Goal: Task Accomplishment & Management: Manage account settings

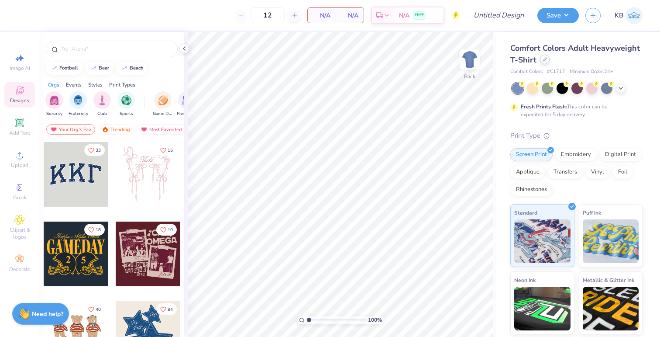
click at [597, 64] on div "Comfort Colors Adult Heavyweight T-Shirt" at bounding box center [576, 54] width 132 height 24
click at [547, 61] on icon at bounding box center [545, 59] width 4 height 4
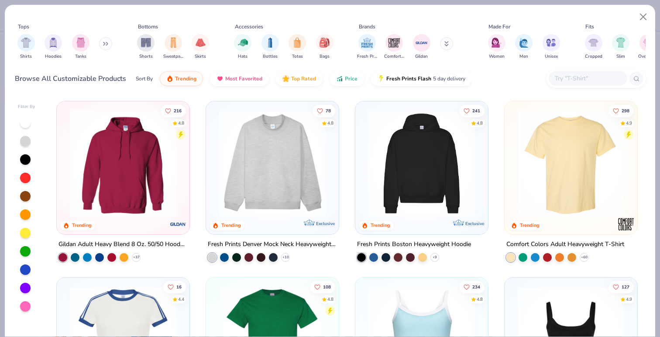
click at [561, 75] on input "text" at bounding box center [587, 78] width 67 height 10
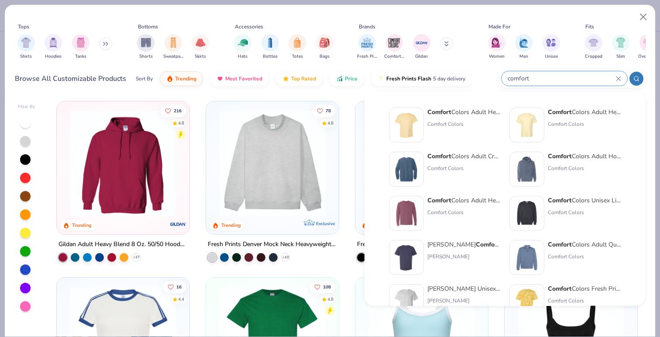
type input "comfort"
click at [525, 166] on img at bounding box center [526, 168] width 27 height 27
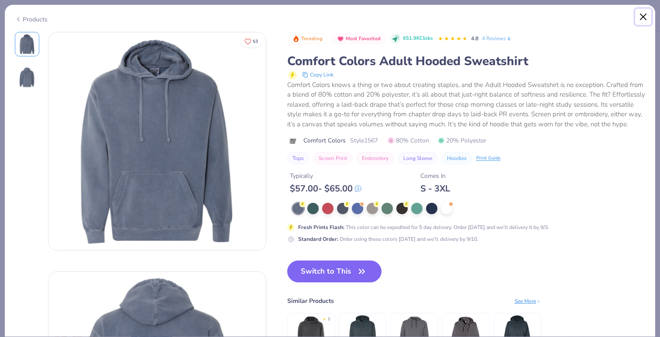
click at [641, 17] on button "Close" at bounding box center [643, 17] width 17 height 17
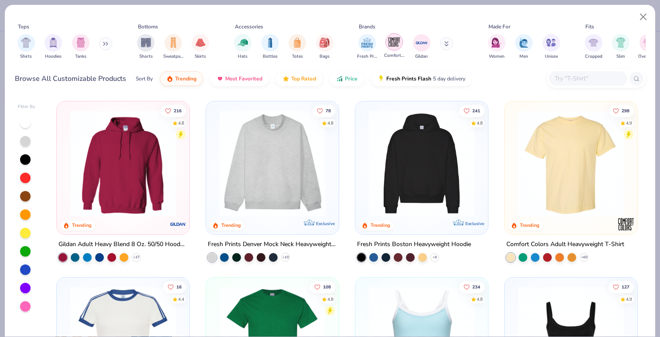
click at [397, 41] on img "filter for Comfort Colors" at bounding box center [394, 41] width 13 height 13
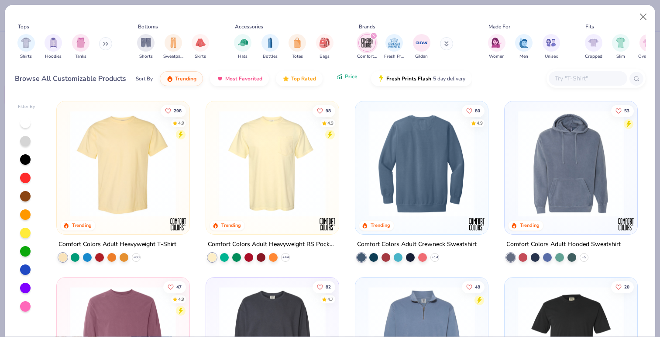
click at [341, 77] on icon "button" at bounding box center [341, 77] width 1 height 3
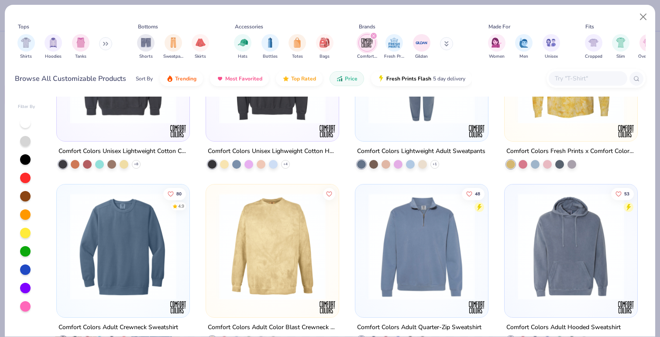
scroll to position [643, 0]
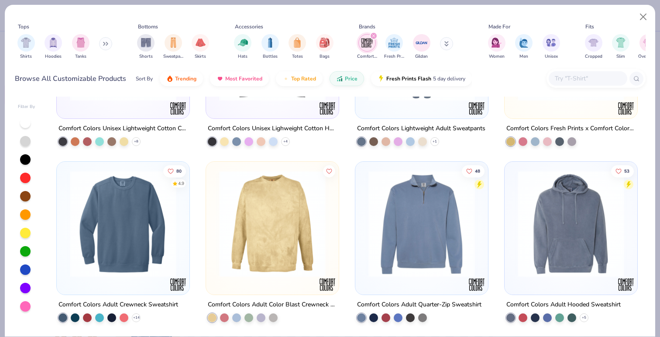
click at [579, 227] on img at bounding box center [570, 223] width 115 height 107
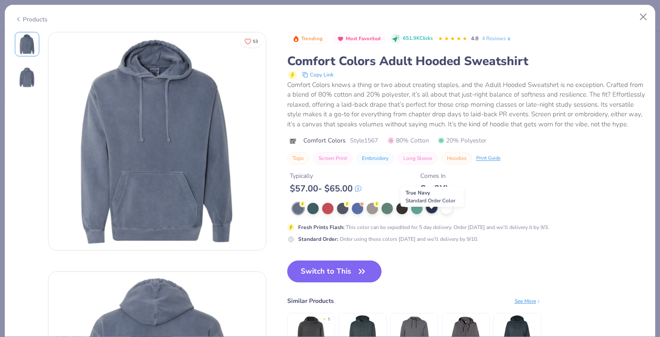
click at [434, 213] on div at bounding box center [431, 207] width 11 height 11
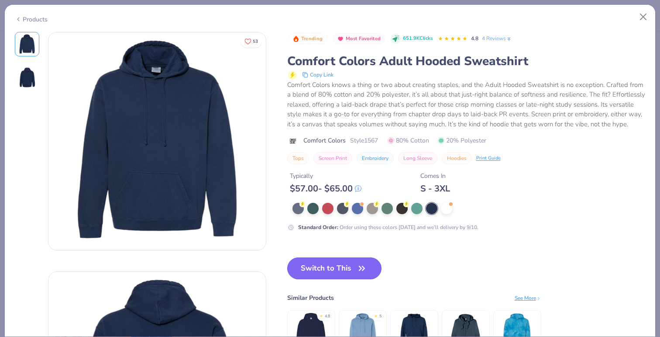
click at [316, 279] on button "Switch to This" at bounding box center [334, 268] width 95 height 22
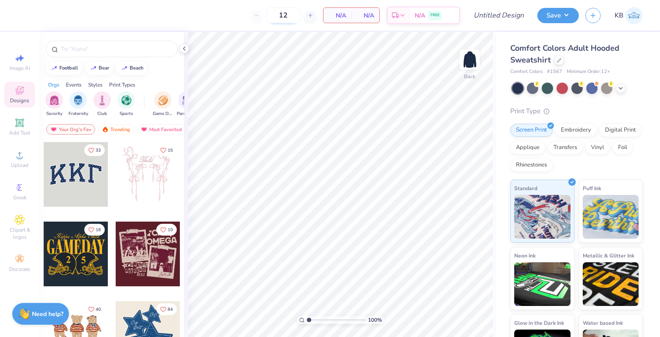
click at [288, 17] on input "12" at bounding box center [283, 15] width 34 height 16
type input "1"
type input "26"
click at [22, 165] on span "Upload" at bounding box center [19, 165] width 17 height 7
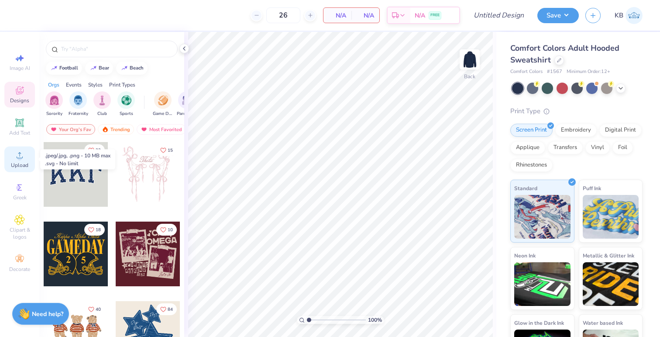
click at [19, 158] on circle at bounding box center [19, 157] width 5 height 5
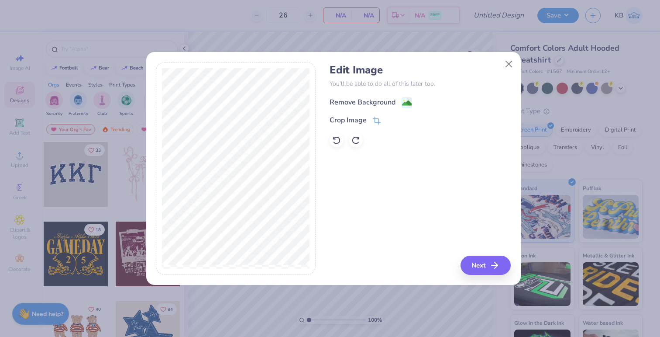
click at [350, 100] on div "Remove Background" at bounding box center [363, 102] width 66 height 10
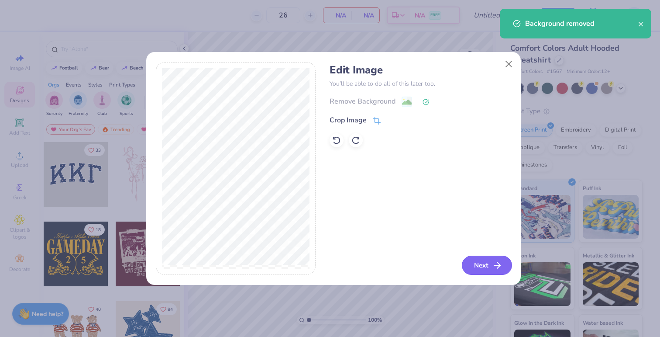
click at [480, 262] on button "Next" at bounding box center [487, 264] width 50 height 19
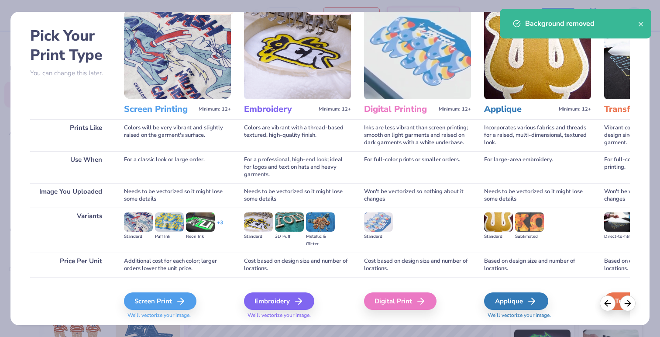
scroll to position [55, 0]
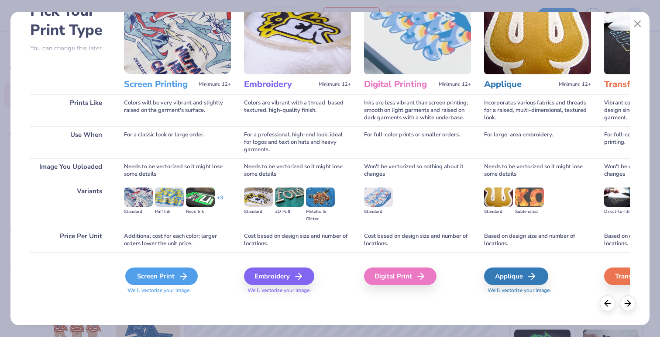
click at [148, 282] on div "Screen Print" at bounding box center [161, 275] width 72 height 17
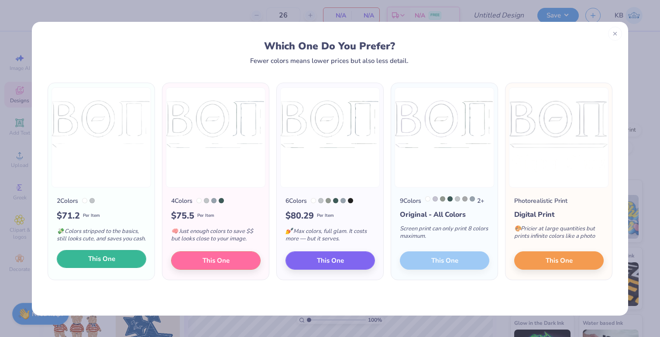
click at [124, 268] on button "This One" at bounding box center [101, 259] width 89 height 18
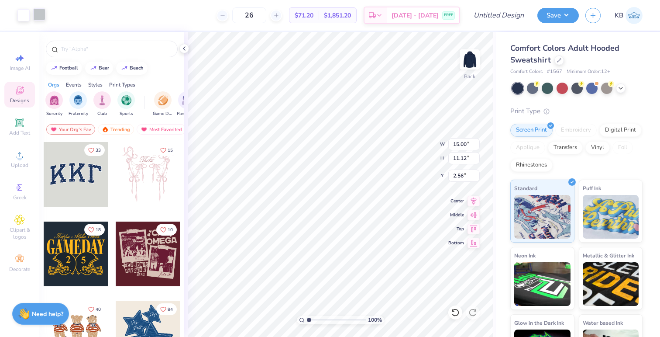
click at [43, 14] on div at bounding box center [39, 14] width 12 height 12
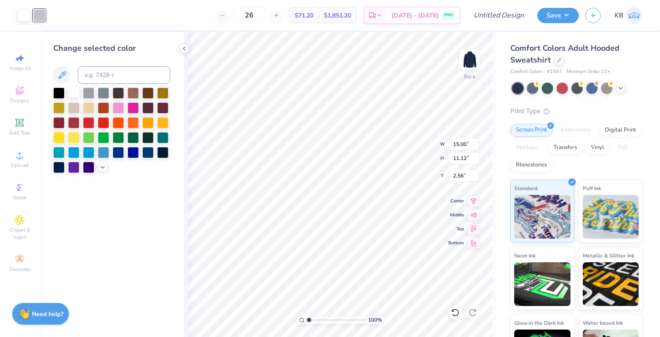
click at [76, 91] on div at bounding box center [73, 91] width 11 height 11
type input "2.89"
type input "2.14"
type input "11.54"
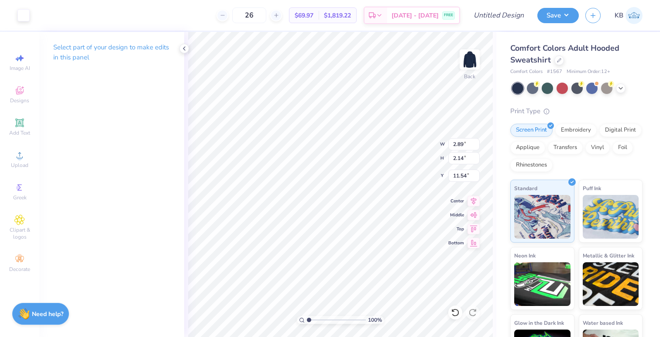
type input "3.34"
type input "3.28"
type input "3.09"
type input "2.29"
type input "3.00"
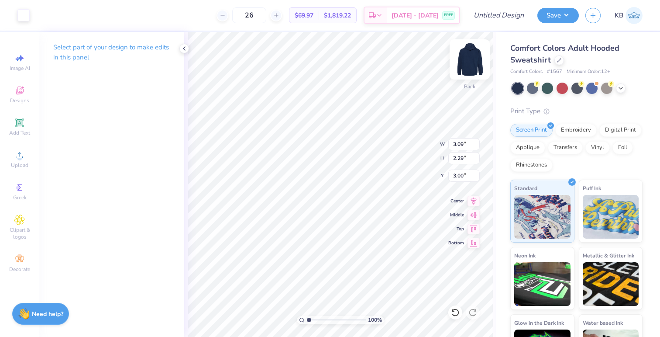
click at [468, 63] on img at bounding box center [469, 59] width 35 height 35
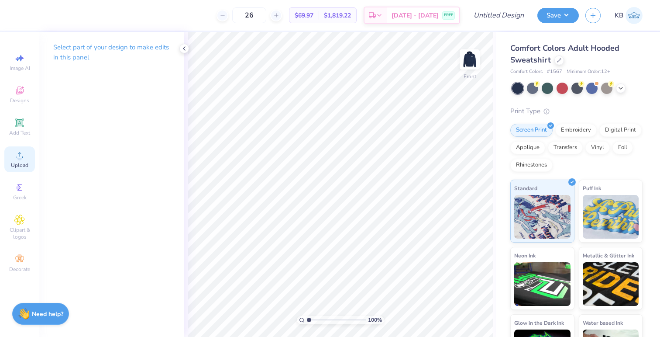
click at [21, 162] on span "Upload" at bounding box center [19, 165] width 17 height 7
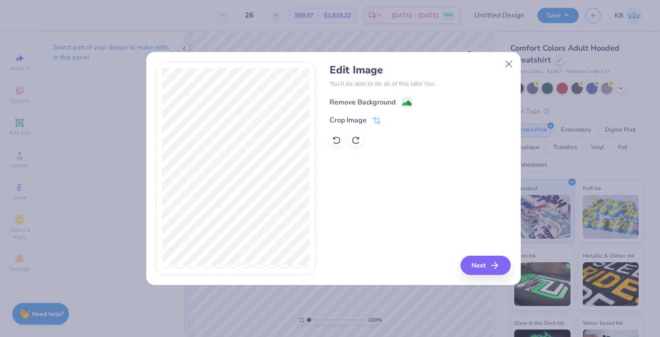
click at [365, 103] on div "Remove Background" at bounding box center [363, 102] width 66 height 10
click at [473, 258] on button "Next" at bounding box center [487, 264] width 50 height 19
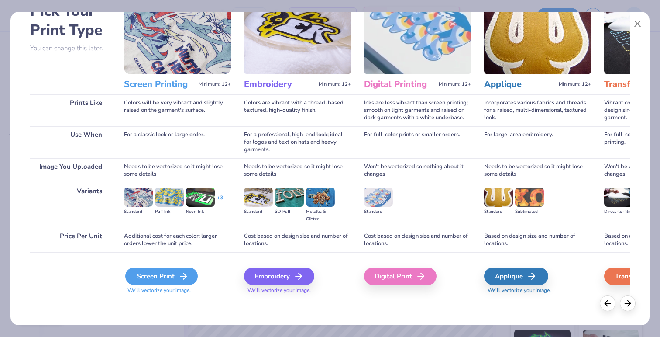
click at [157, 278] on div "Screen Print" at bounding box center [161, 275] width 72 height 17
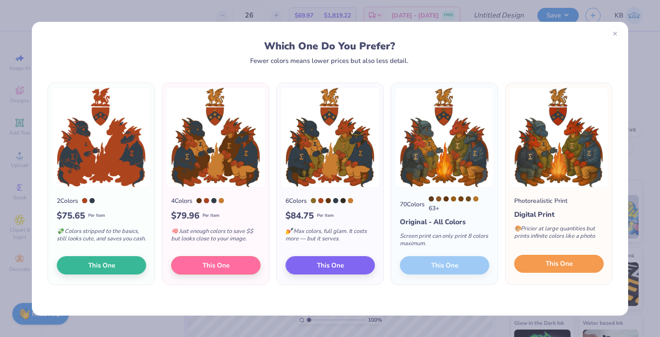
click at [561, 265] on span "This One" at bounding box center [559, 263] width 27 height 10
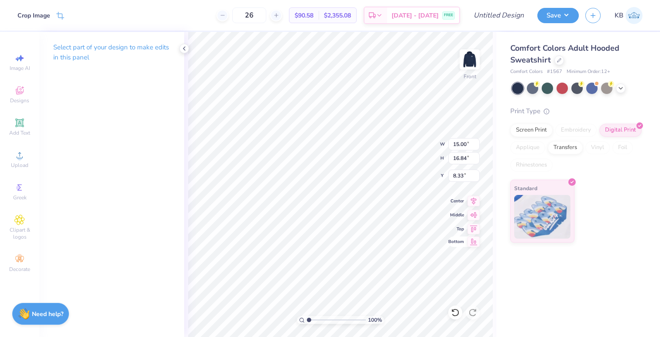
type input "6.00"
type input "14.08"
type input "15.81"
type input "7.03"
type input "12.49"
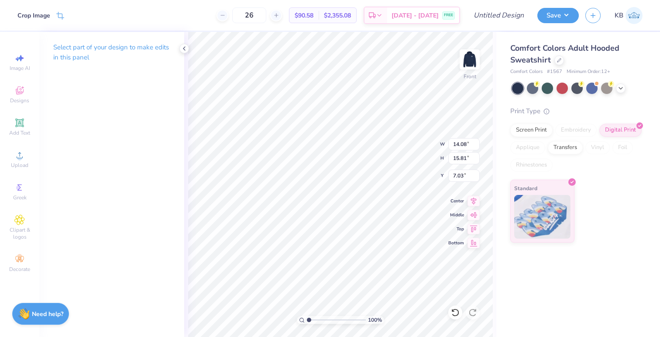
type input "14.03"
type input "6.00"
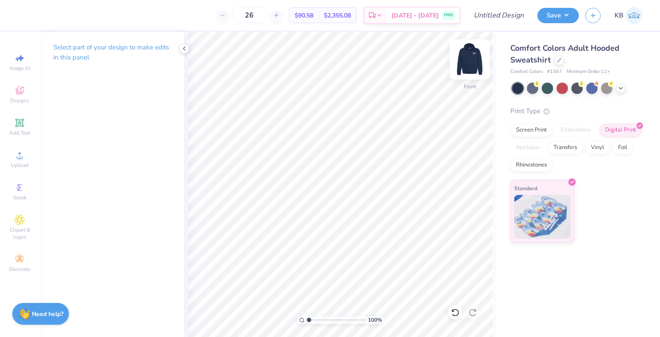
click at [477, 64] on img at bounding box center [469, 59] width 35 height 35
click at [476, 148] on input "3.09" at bounding box center [463, 144] width 31 height 12
click at [474, 72] on img at bounding box center [469, 59] width 35 height 35
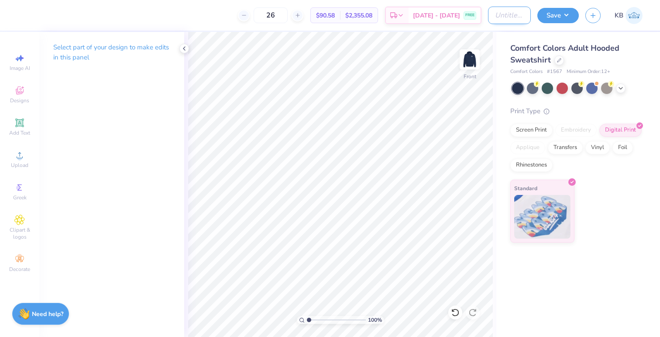
click at [492, 19] on input "Design Title" at bounding box center [509, 15] width 43 height 17
type input "Beta Soph Hoodie"
drag, startPoint x: 351, startPoint y: 14, endPoint x: 331, endPoint y: 14, distance: 19.6
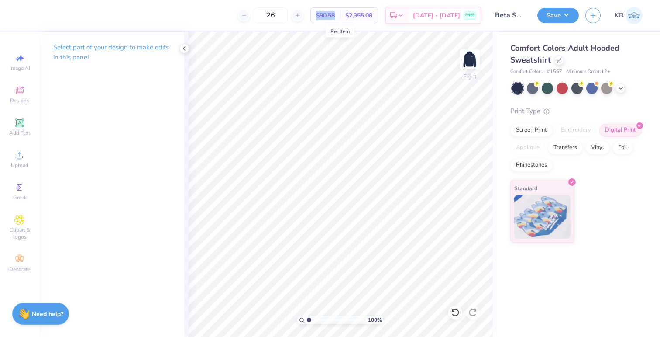
click at [331, 14] on div "$90.58 Per Item" at bounding box center [325, 15] width 29 height 15
copy span "$90.58"
click at [623, 90] on div at bounding box center [621, 88] width 10 height 10
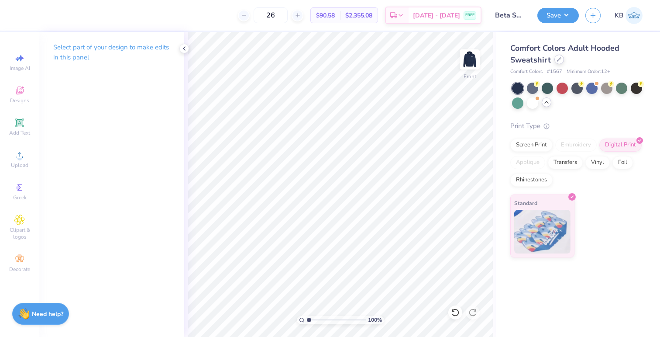
click at [561, 57] on div at bounding box center [559, 60] width 10 height 10
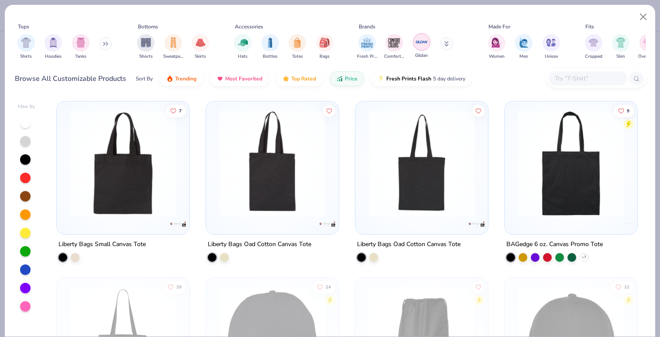
click at [422, 37] on img "filter for Gildan" at bounding box center [421, 41] width 13 height 13
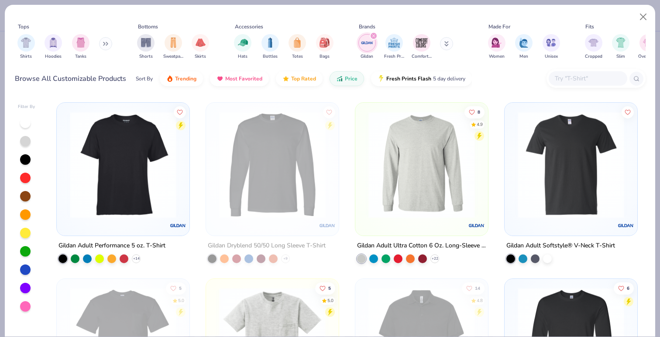
scroll to position [589, 0]
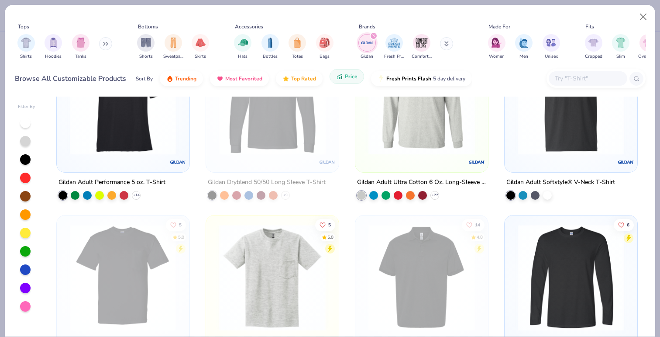
click at [340, 80] on icon "button" at bounding box center [339, 76] width 7 height 8
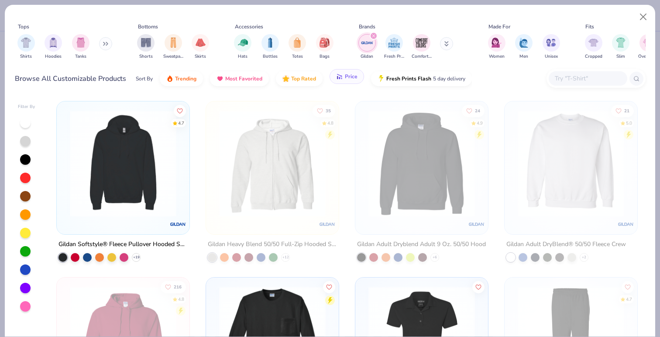
click at [346, 80] on button "Price" at bounding box center [347, 76] width 34 height 15
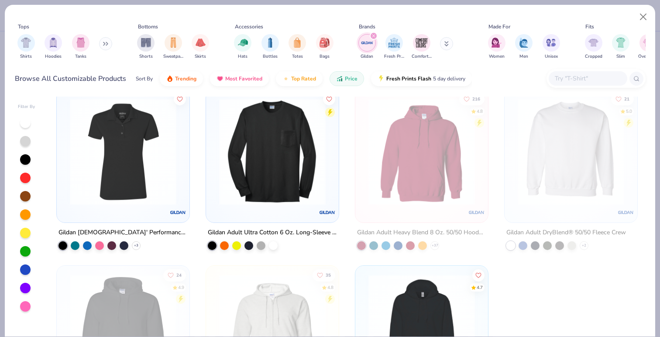
scroll to position [1522, 0]
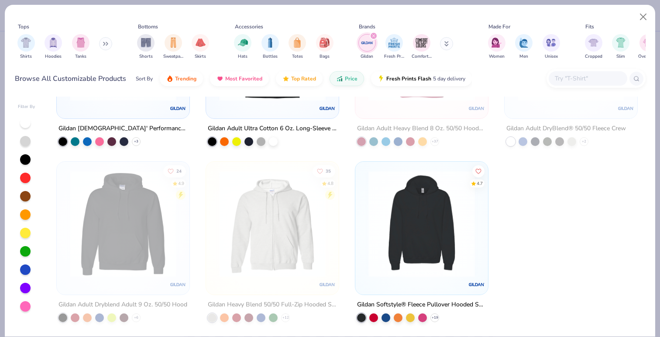
click at [371, 38] on div "filter for Gildan" at bounding box center [374, 36] width 8 height 8
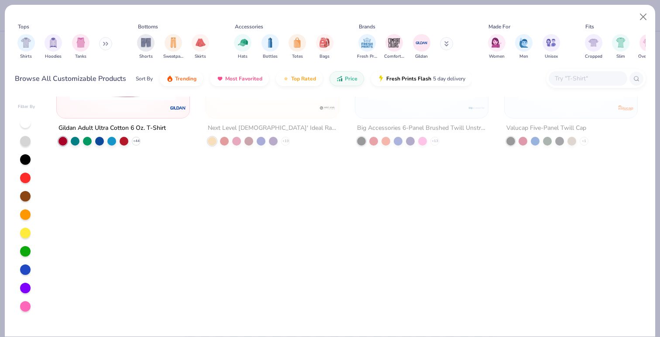
scroll to position [819, 0]
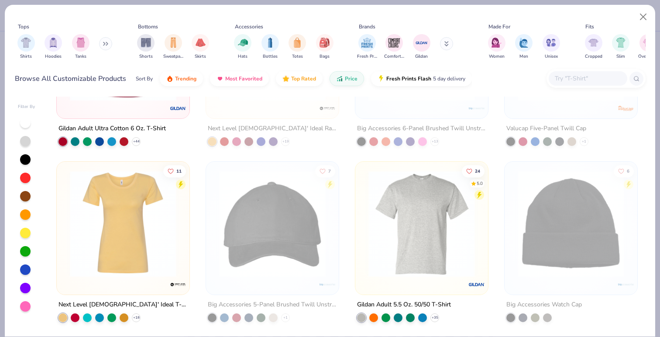
click at [443, 45] on button at bounding box center [446, 43] width 13 height 13
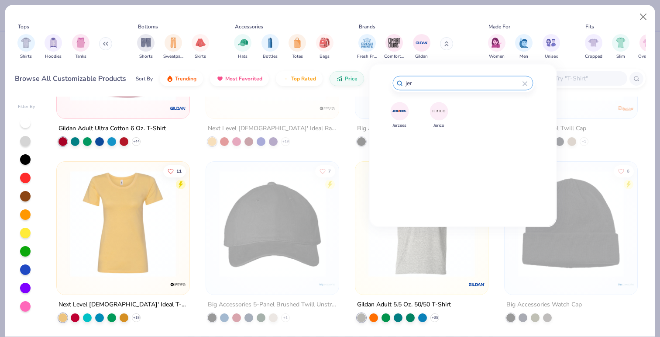
type input "jer"
click at [399, 108] on img at bounding box center [399, 110] width 15 height 15
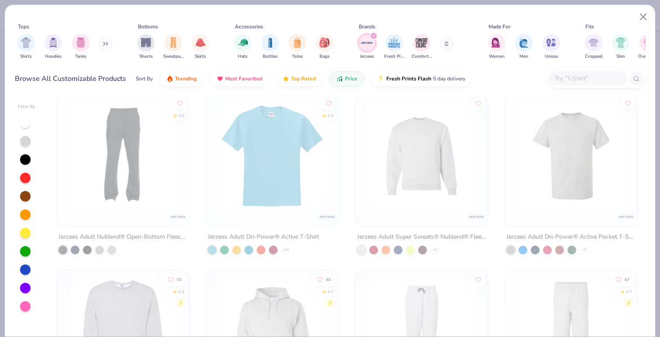
scroll to position [173, 0]
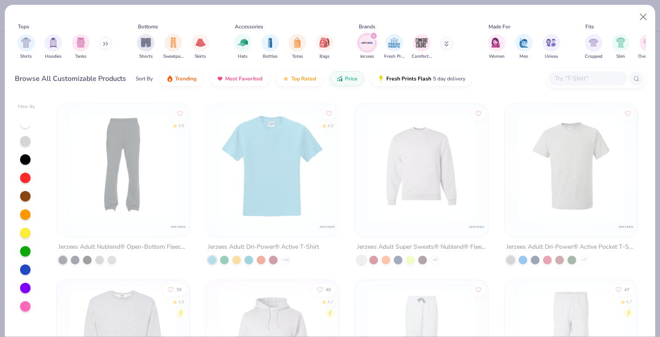
click at [375, 36] on icon "filter for Jerzees" at bounding box center [373, 35] width 3 height 3
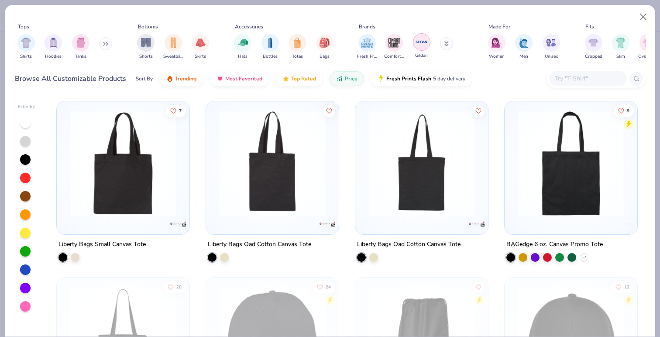
click at [416, 41] on img "filter for Gildan" at bounding box center [421, 41] width 13 height 13
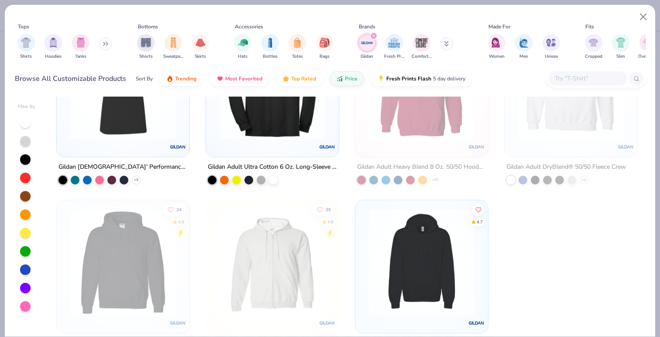
scroll to position [1495, 0]
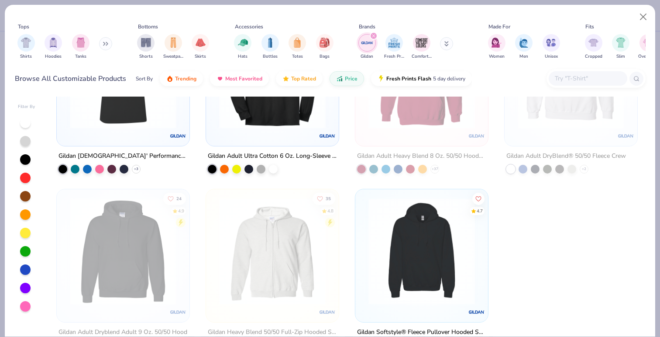
click at [405, 219] on img at bounding box center [421, 251] width 115 height 107
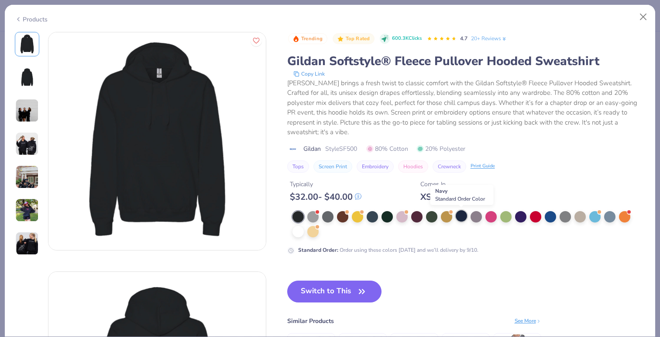
click at [460, 213] on div at bounding box center [461, 215] width 11 height 11
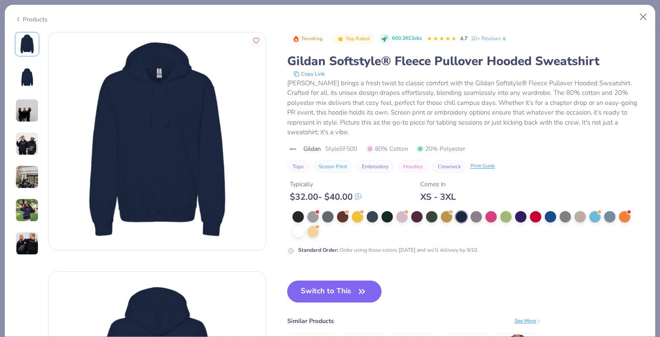
click at [295, 286] on button "Switch to This" at bounding box center [334, 291] width 95 height 22
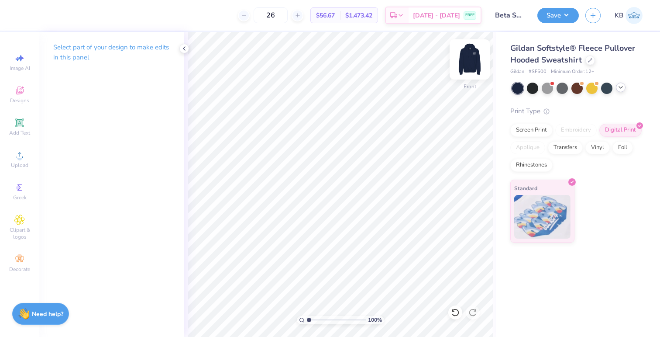
click at [466, 66] on img at bounding box center [469, 59] width 35 height 35
drag, startPoint x: 350, startPoint y: 16, endPoint x: 329, endPoint y: 16, distance: 21.0
click at [329, 16] on div "$56.67 Per Item" at bounding box center [325, 15] width 29 height 15
copy span "$56.67"
click at [466, 61] on img at bounding box center [469, 59] width 35 height 35
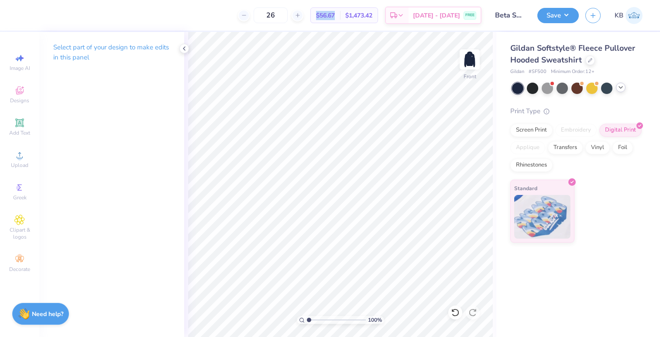
click at [466, 61] on img at bounding box center [469, 59] width 17 height 17
click at [465, 65] on img at bounding box center [469, 59] width 35 height 35
type input "11.60"
type input "13.02"
type input "6.00"
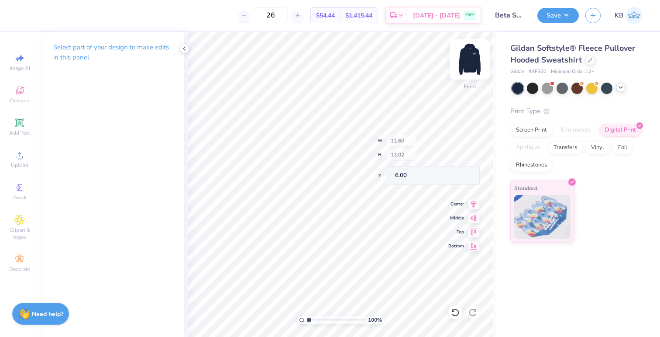
click at [402, 156] on div "100 % Front W 11.60 H 13.02 Y 6.00 Center Middle Top Bottom" at bounding box center [340, 184] width 312 height 305
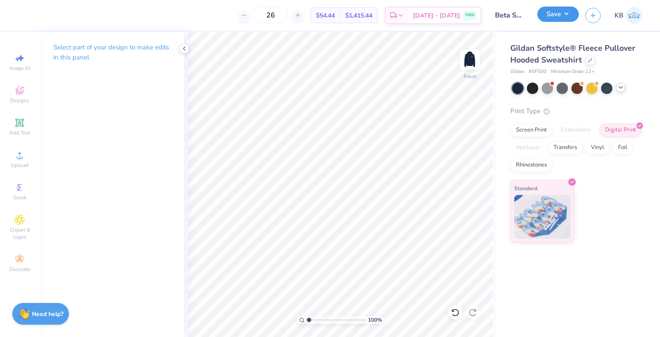
click at [555, 14] on button "Save" at bounding box center [557, 14] width 41 height 15
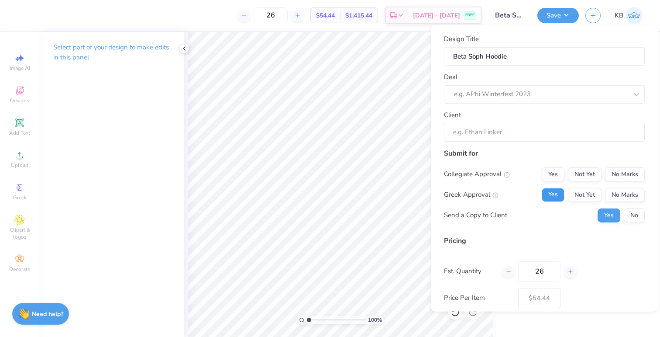
click at [546, 199] on button "Yes" at bounding box center [553, 194] width 23 height 14
click at [610, 173] on button "No Marks" at bounding box center [625, 174] width 40 height 14
type input "$54.44"
click at [537, 100] on div at bounding box center [541, 95] width 174 height 12
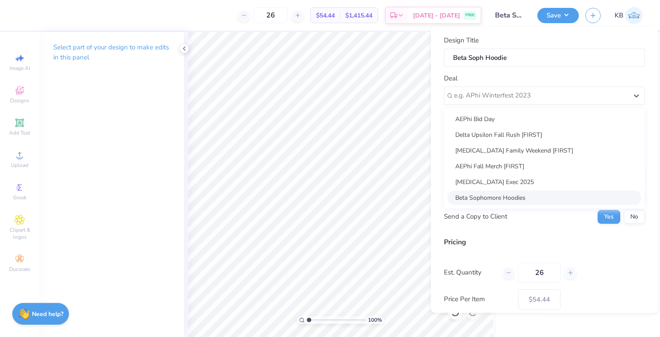
click at [509, 193] on div "Beta Sophomore Hoodies" at bounding box center [544, 197] width 194 height 14
type input "John Ertel"
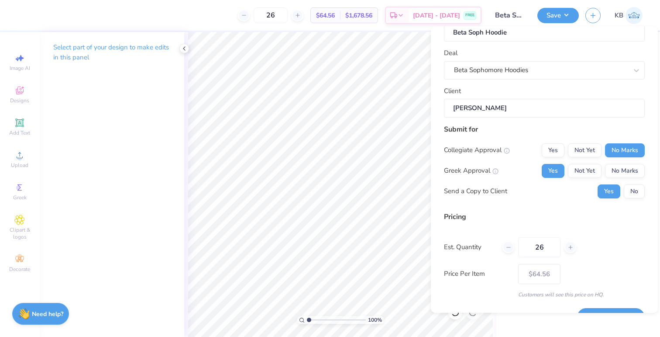
scroll to position [47, 0]
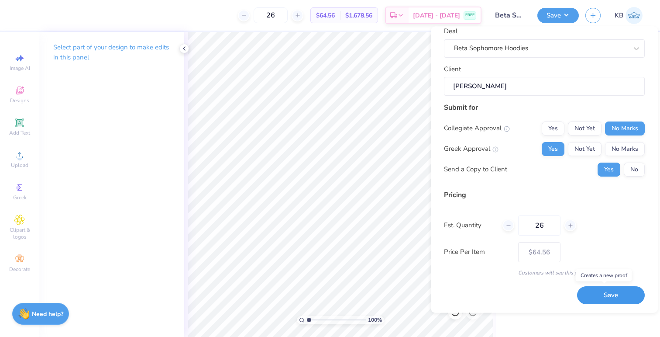
click at [609, 296] on button "Save" at bounding box center [611, 295] width 68 height 18
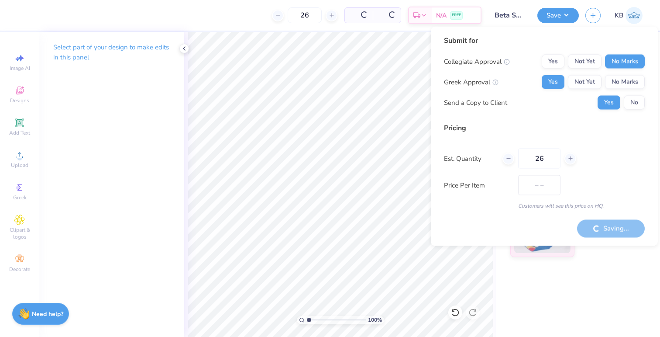
type input "$54.44"
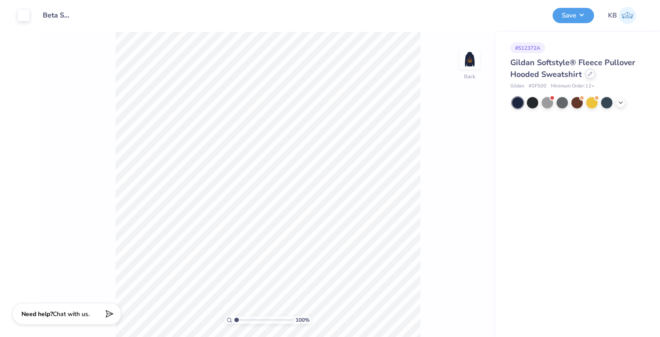
click at [590, 72] on icon at bounding box center [590, 74] width 4 height 4
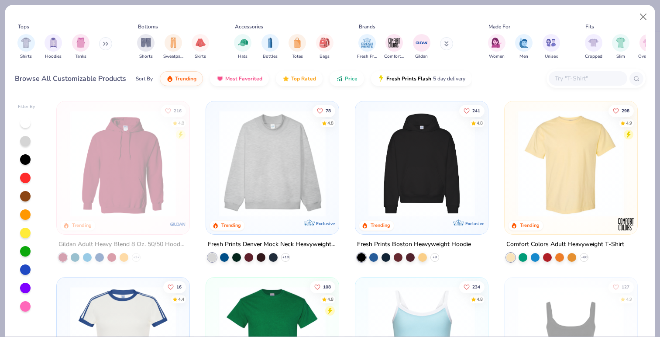
click at [582, 76] on input "text" at bounding box center [587, 78] width 67 height 10
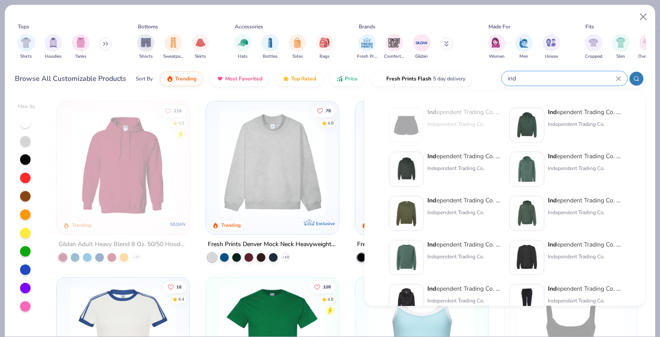
type input "ind"
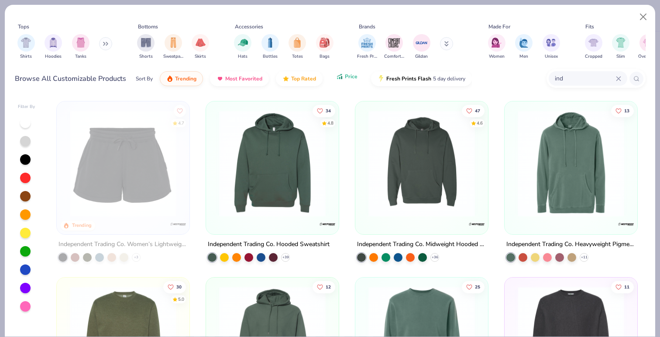
click at [341, 80] on icon "button" at bounding box center [339, 76] width 7 height 8
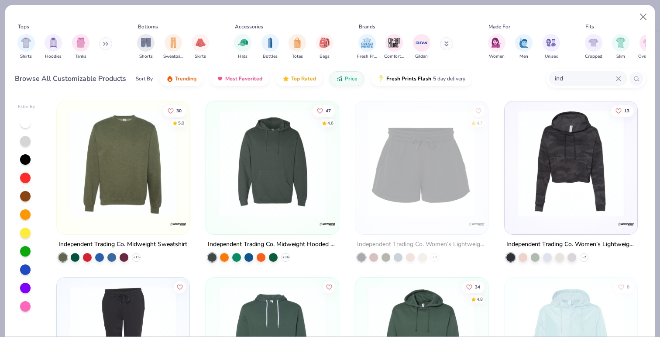
click at [256, 191] on img at bounding box center [272, 163] width 115 height 107
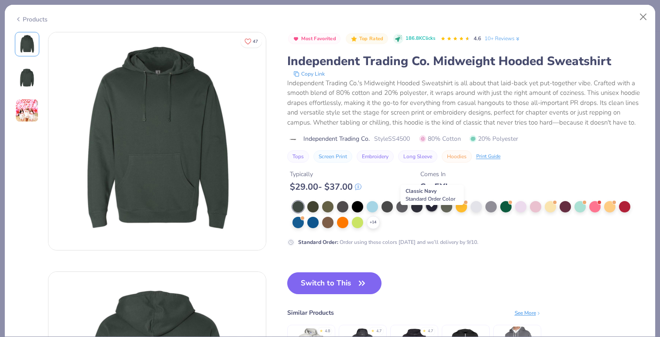
click at [434, 211] on div at bounding box center [431, 205] width 11 height 11
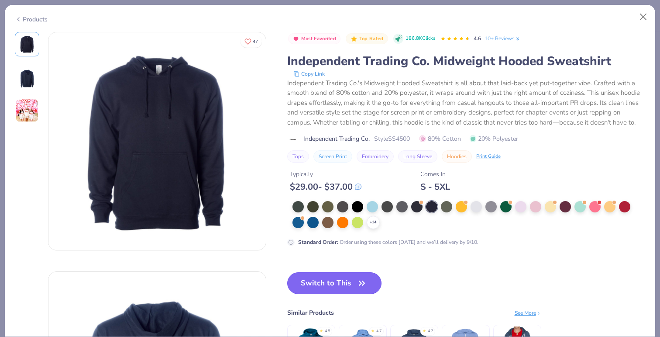
click at [342, 294] on button "Switch to This" at bounding box center [334, 283] width 95 height 22
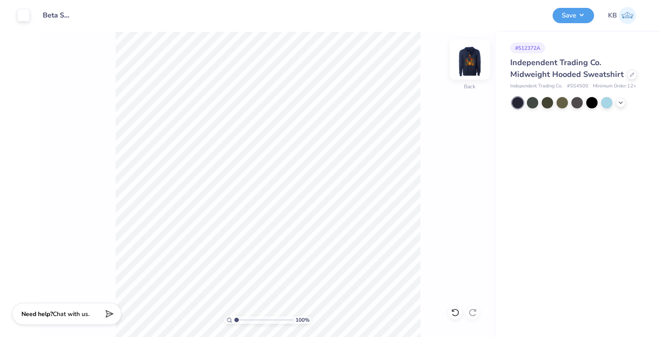
click at [461, 61] on img at bounding box center [469, 59] width 35 height 35
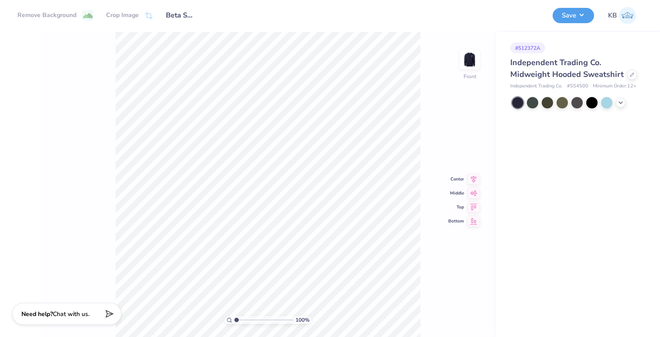
click at [483, 159] on div "100 % Front Center Middle Top Bottom" at bounding box center [267, 184] width 457 height 305
click at [584, 71] on div "Independent Trading Co. Midweight Hooded Sweatshirt" at bounding box center [576, 69] width 132 height 24
click at [630, 75] on icon at bounding box center [632, 74] width 4 height 4
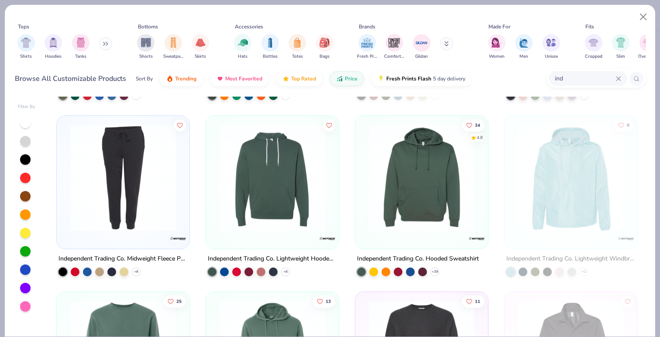
scroll to position [166, 0]
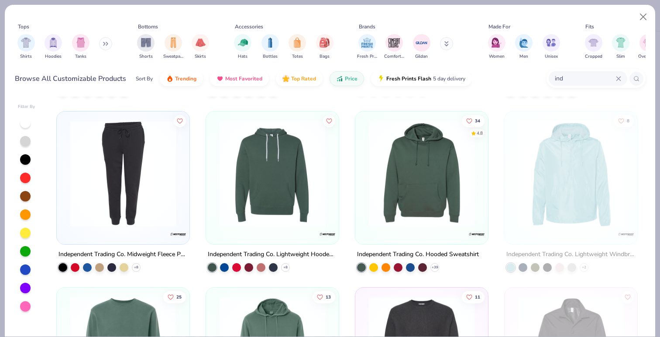
click at [395, 173] on img at bounding box center [421, 173] width 115 height 107
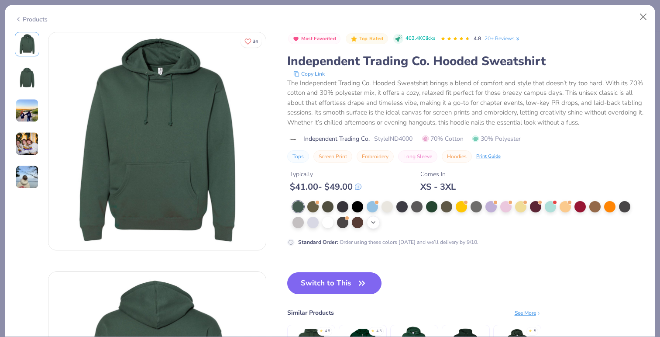
click at [375, 224] on icon at bounding box center [373, 222] width 7 height 7
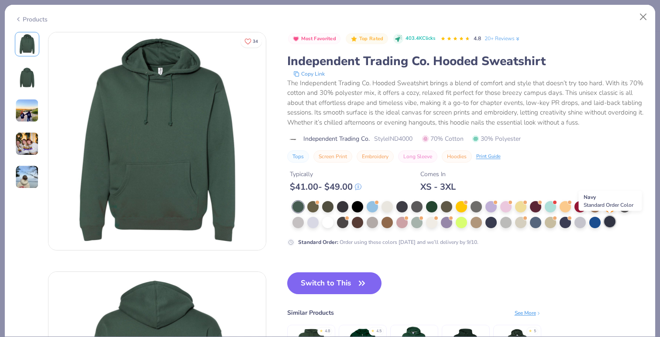
click at [609, 221] on div at bounding box center [609, 221] width 11 height 11
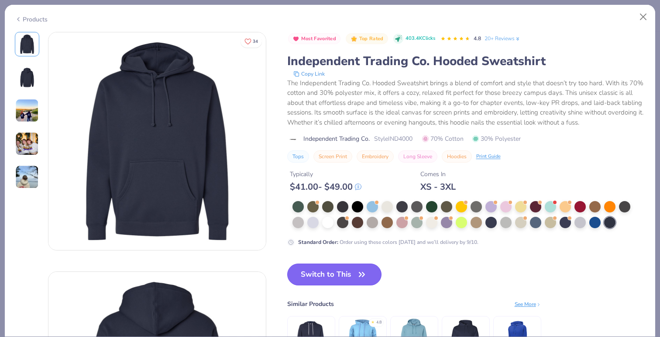
click at [344, 275] on button "Switch to This" at bounding box center [334, 274] width 95 height 22
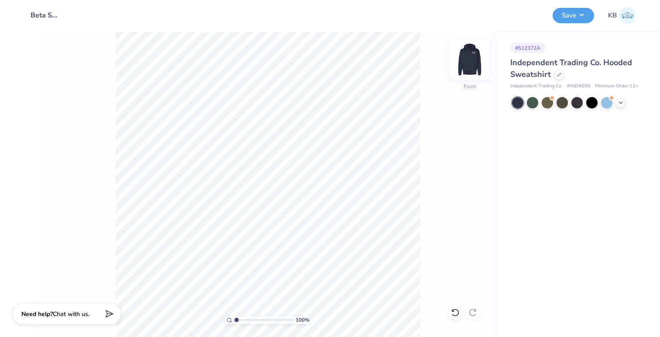
click at [478, 64] on img at bounding box center [469, 59] width 35 height 35
click at [571, 18] on button "Save" at bounding box center [573, 14] width 41 height 15
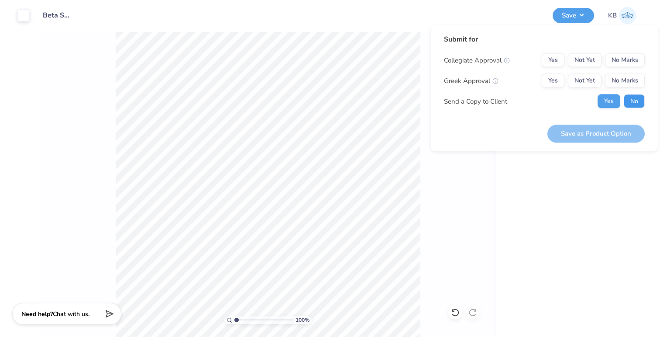
click at [629, 100] on button "No" at bounding box center [634, 101] width 21 height 14
click at [547, 73] on div "Collegiate Approval Yes Not Yet No Marks Greek Approval Yes Not Yet No Marks Se…" at bounding box center [544, 80] width 201 height 55
click at [548, 80] on button "Yes" at bounding box center [553, 81] width 23 height 14
click at [610, 74] on button "No Marks" at bounding box center [625, 81] width 40 height 14
click at [614, 61] on button "No Marks" at bounding box center [625, 60] width 40 height 14
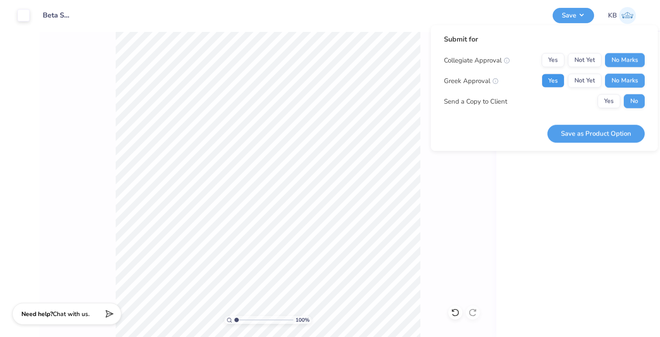
click at [545, 78] on button "Yes" at bounding box center [553, 81] width 23 height 14
click at [586, 137] on button "Save as Product Option" at bounding box center [595, 133] width 97 height 18
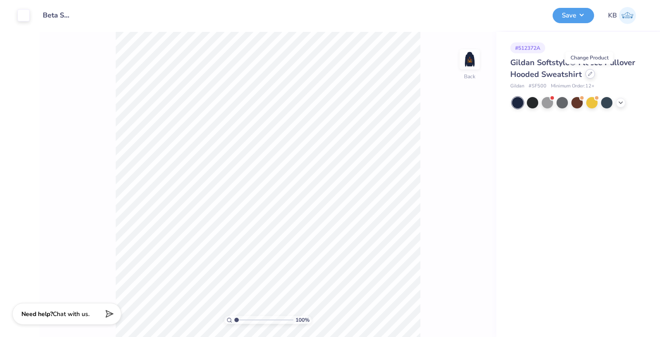
click at [592, 76] on icon at bounding box center [590, 74] width 4 height 4
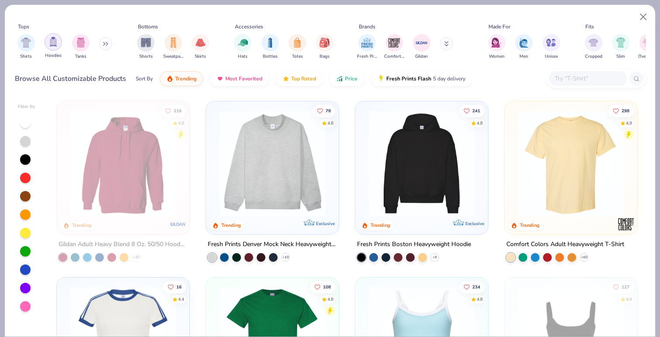
click at [50, 41] on img "filter for Hoodies" at bounding box center [53, 42] width 10 height 10
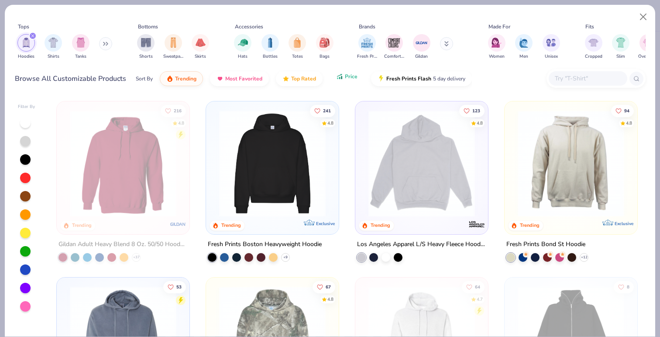
click at [341, 72] on button "Price" at bounding box center [347, 76] width 34 height 15
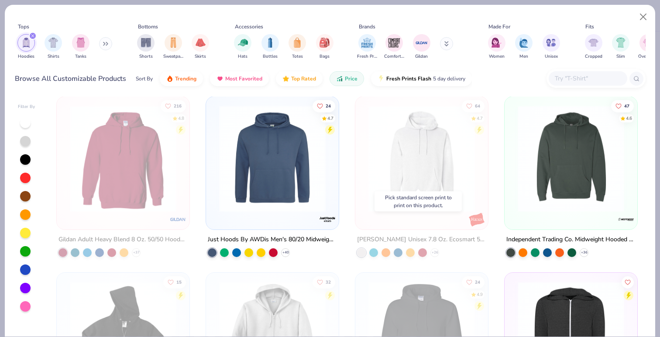
scroll to position [177, 0]
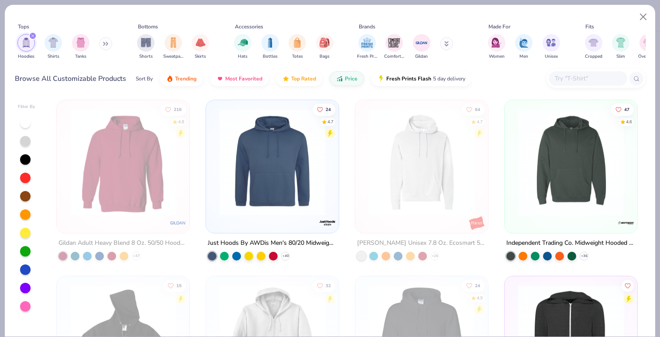
click at [571, 185] on img at bounding box center [570, 162] width 115 height 107
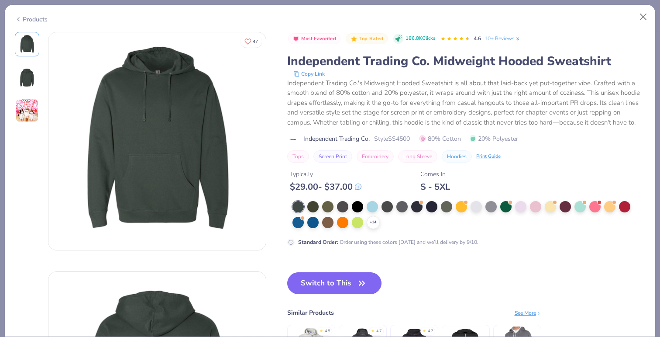
click at [21, 79] on img at bounding box center [27, 77] width 21 height 21
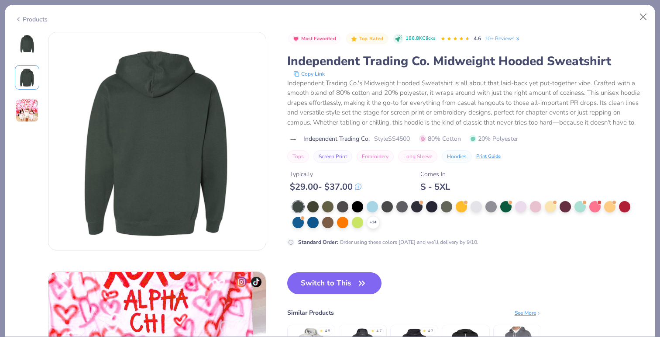
click at [26, 46] on img at bounding box center [27, 44] width 21 height 21
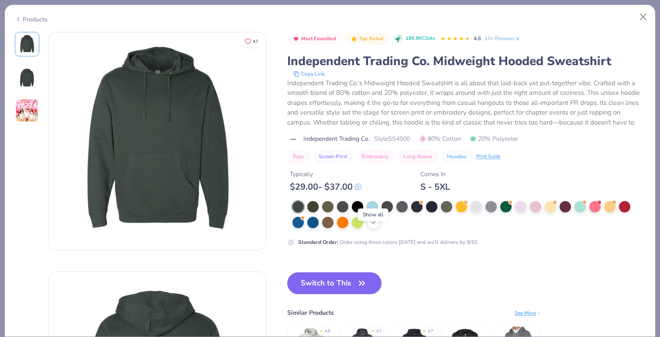
click at [372, 226] on icon at bounding box center [373, 222] width 7 height 7
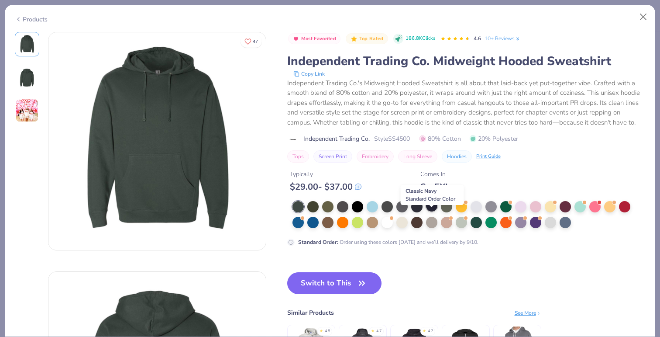
click at [430, 211] on div at bounding box center [431, 205] width 11 height 11
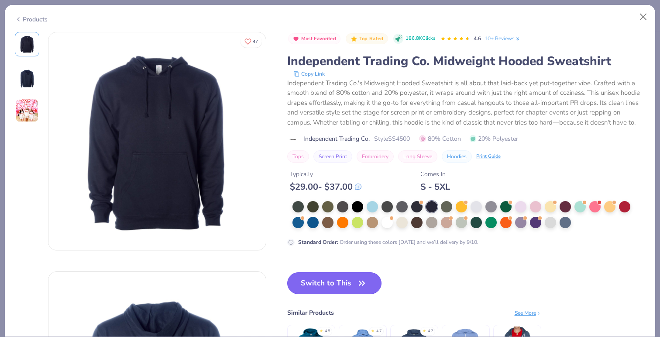
click at [320, 293] on button "Switch to This" at bounding box center [334, 283] width 95 height 22
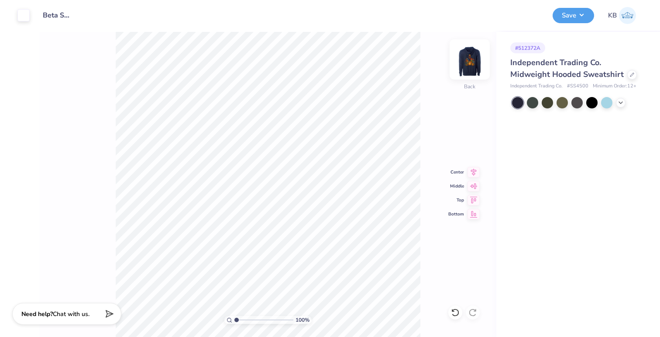
click at [477, 64] on img at bounding box center [469, 59] width 35 height 35
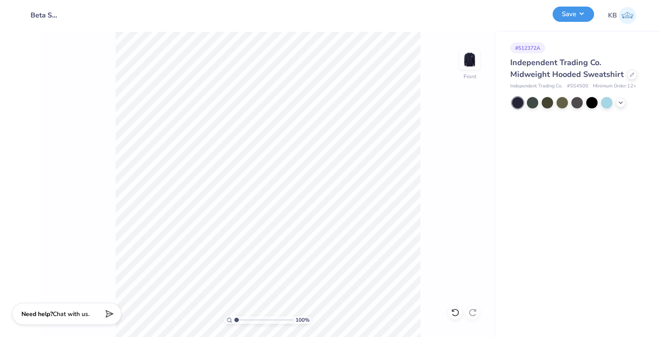
click at [578, 22] on div "Save" at bounding box center [573, 15] width 41 height 15
click at [577, 15] on button "Save" at bounding box center [573, 14] width 41 height 15
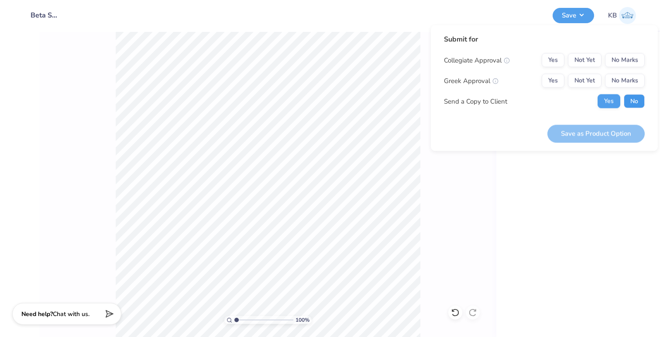
click at [634, 103] on button "No" at bounding box center [634, 101] width 21 height 14
click at [561, 84] on button "Yes" at bounding box center [553, 81] width 23 height 14
click at [622, 65] on button "No Marks" at bounding box center [625, 60] width 40 height 14
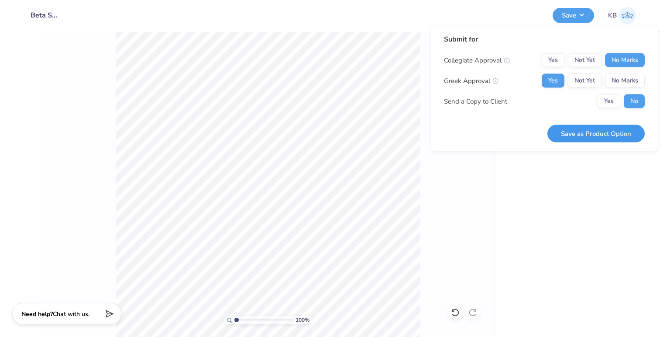
click at [589, 137] on button "Save as Product Option" at bounding box center [595, 133] width 97 height 18
